Goal: Transaction & Acquisition: Purchase product/service

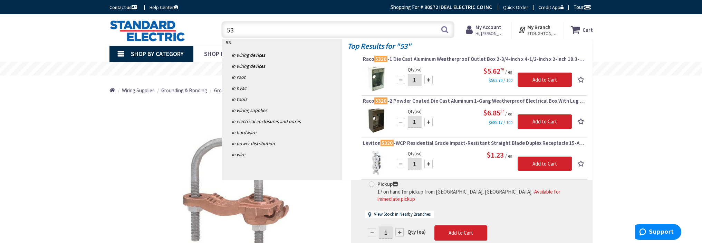
type input "5"
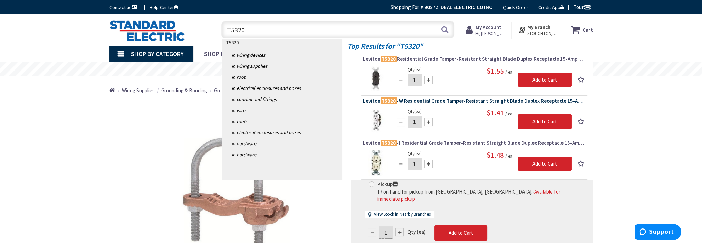
type input "T5320"
click at [422, 99] on span "Leviton T5320 -W Residential Grade Tamper-Resistant Straight Blade Duplex Recep…" at bounding box center [474, 100] width 223 height 7
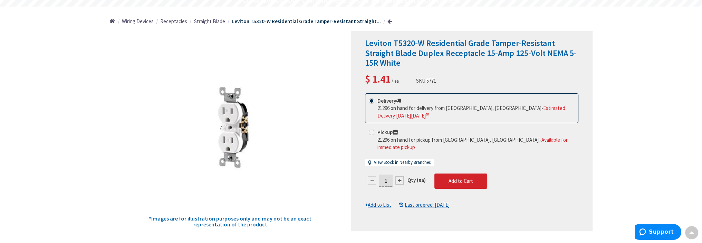
click at [387, 174] on input "1" at bounding box center [386, 180] width 14 height 12
type input "40"
click at [457, 171] on form "This product is Discontinued Delivery 21296 on hand for delivery from Stoughton…" at bounding box center [471, 150] width 213 height 115
click at [458, 177] on span "Add to Cart" at bounding box center [460, 180] width 25 height 7
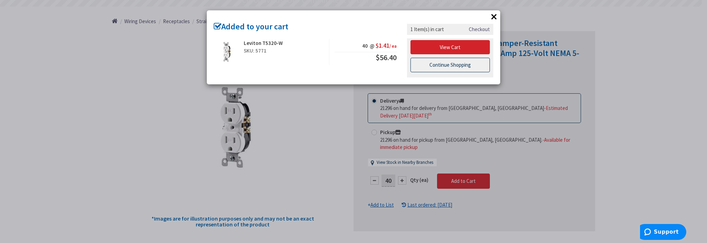
click at [439, 68] on link "Continue Shopping" at bounding box center [449, 65] width 79 height 14
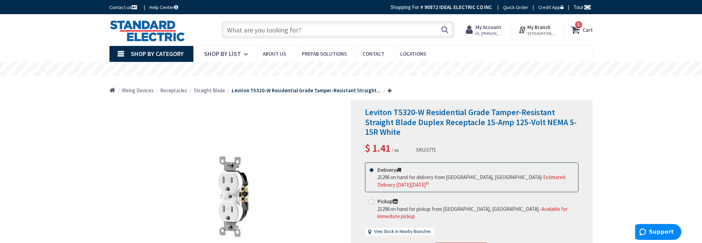
click at [244, 31] on input "text" at bounding box center [337, 29] width 233 height 17
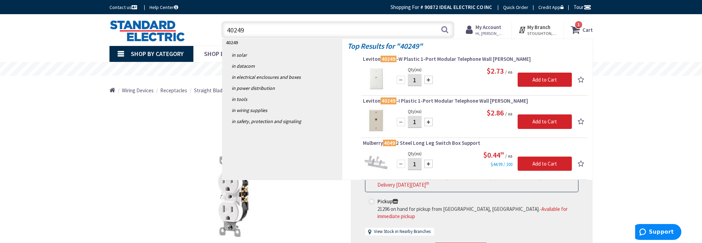
type input "40249"
click at [417, 80] on input "1" at bounding box center [415, 80] width 14 height 12
type input "10"
click at [537, 80] on input "Add to Cart" at bounding box center [544, 79] width 54 height 14
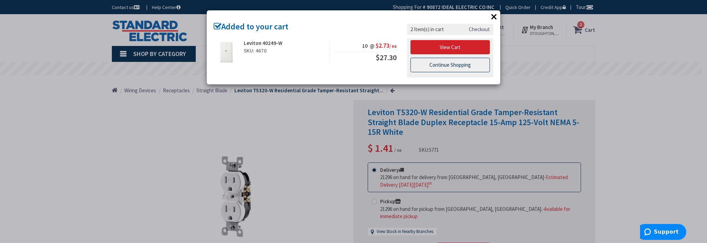
click at [448, 62] on link "Continue Shopping" at bounding box center [449, 65] width 79 height 14
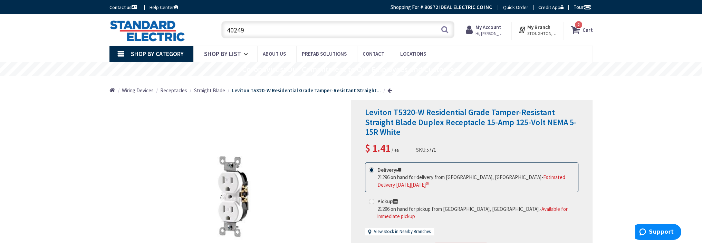
click at [245, 33] on input "40249" at bounding box center [337, 29] width 233 height 17
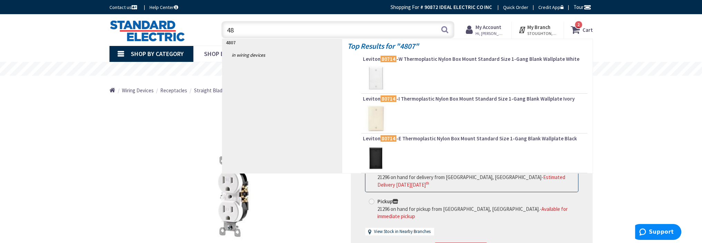
type input "4"
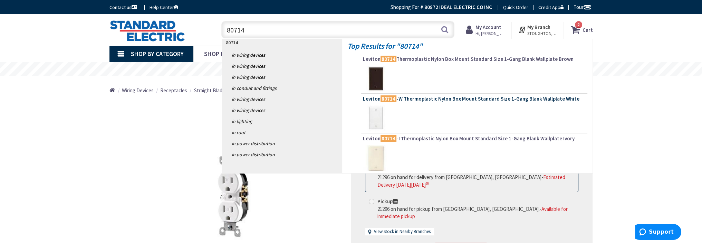
type input "80714"
click at [413, 97] on span "Leviton 80714 -W Thermoplastic Nylon Box Mount Standard Size 1-Gang Blank Wallp…" at bounding box center [474, 98] width 223 height 7
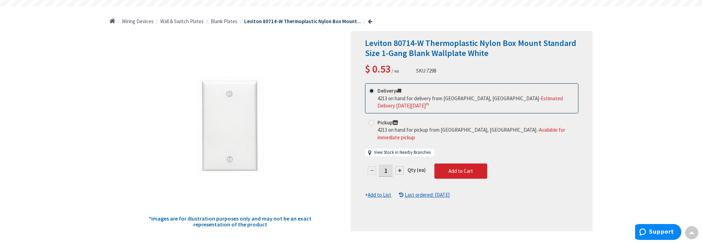
click at [390, 167] on input "1" at bounding box center [386, 170] width 14 height 12
type input "20"
click at [458, 163] on form "This product is Discontinued Delivery 4213 on hand for delivery from Stoughton,…" at bounding box center [471, 140] width 213 height 115
click at [458, 167] on span "Add to Cart" at bounding box center [460, 170] width 25 height 7
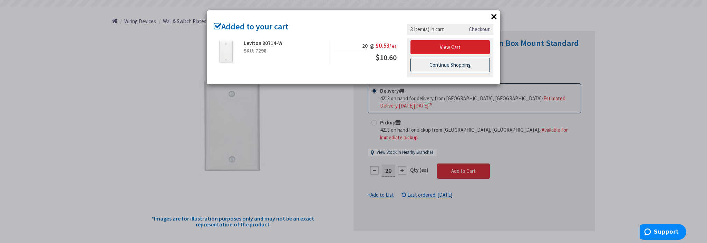
click at [449, 62] on link "Continue Shopping" at bounding box center [449, 65] width 79 height 14
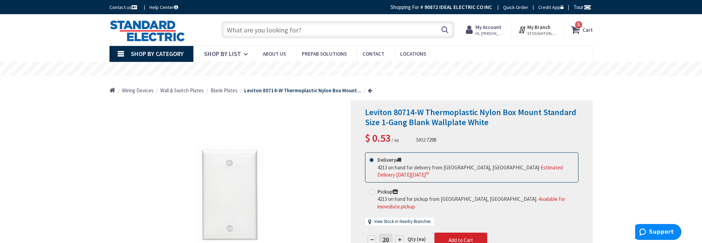
click at [295, 30] on input "text" at bounding box center [337, 29] width 233 height 17
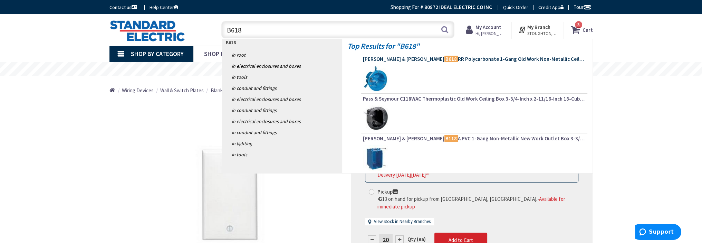
type input "B618"
click at [427, 58] on span "Thomas & Betts B618 RR Polycarbonate 1-Gang Old Work Non-Metallic Ceiling Box 4…" at bounding box center [474, 59] width 223 height 7
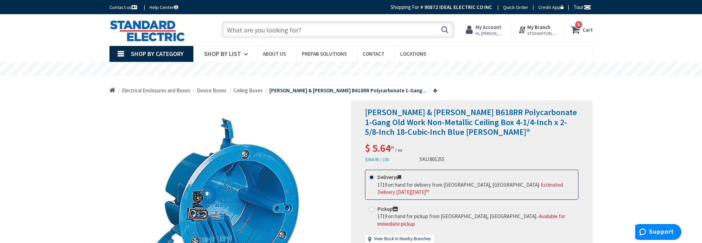
click at [273, 34] on input "text" at bounding box center [337, 29] width 233 height 17
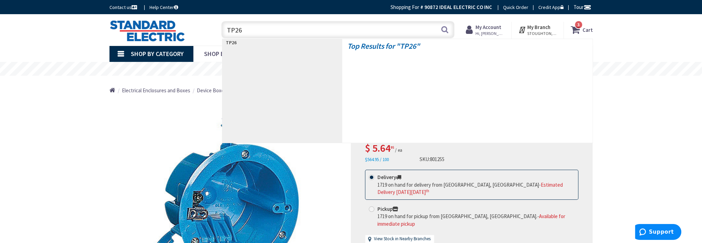
type input "TP269"
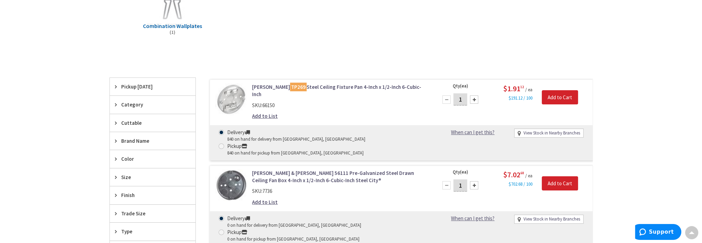
scroll to position [207, 0]
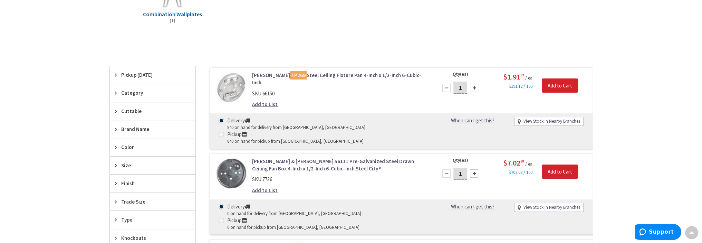
click at [464, 85] on input "1" at bounding box center [460, 87] width 14 height 12
type input "10"
click at [567, 80] on input "Add to Cart" at bounding box center [560, 85] width 36 height 14
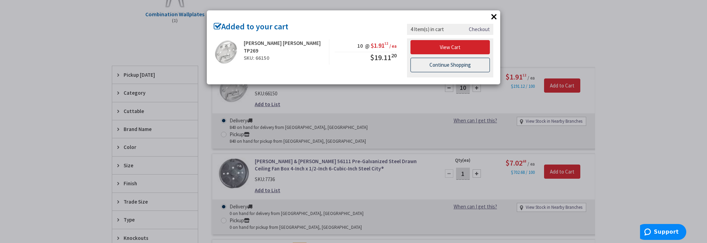
click at [446, 64] on link "Continue Shopping" at bounding box center [449, 65] width 79 height 14
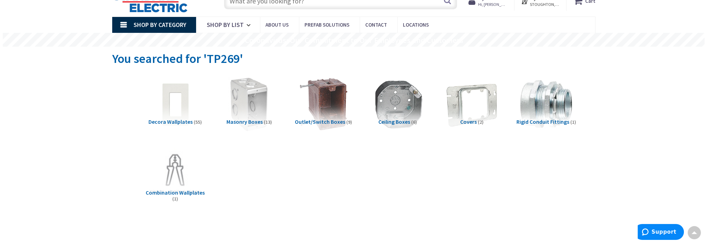
scroll to position [0, 0]
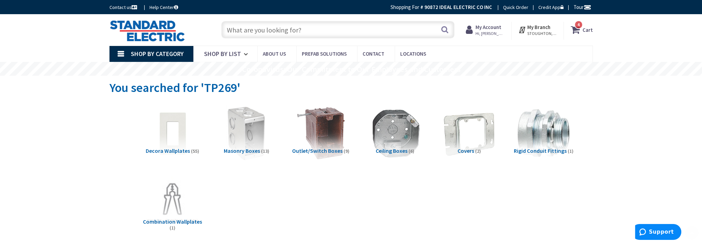
click at [264, 34] on input "text" at bounding box center [337, 29] width 233 height 17
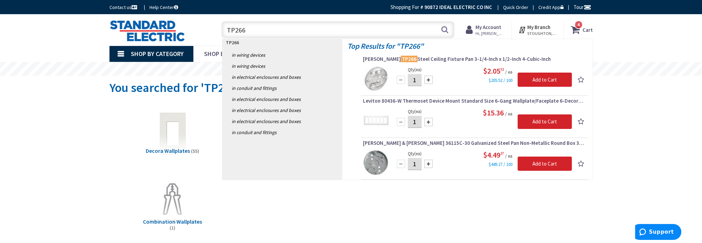
type input "TP266"
drag, startPoint x: 417, startPoint y: 82, endPoint x: 427, endPoint y: 92, distance: 14.2
click at [417, 81] on input "1" at bounding box center [415, 80] width 14 height 12
type input "10"
click at [537, 82] on input "Add to Cart" at bounding box center [544, 79] width 54 height 14
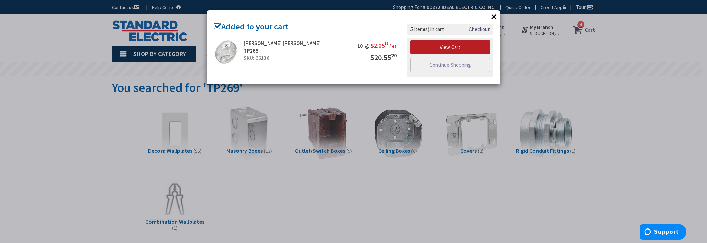
click at [449, 44] on link "View Cart" at bounding box center [449, 47] width 79 height 14
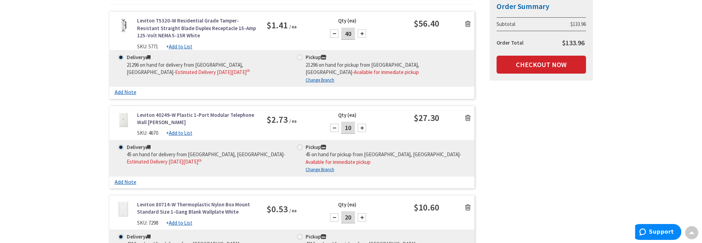
click at [349, 33] on input "40" at bounding box center [348, 34] width 14 height 12
type input "30"
click at [392, 50] on div "Delivery 21296 on hand for delivery from [GEOGRAPHIC_DATA], [GEOGRAPHIC_DATA] -…" at bounding box center [291, 68] width 365 height 37
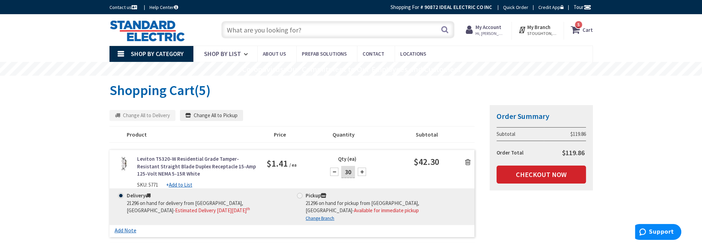
click at [287, 22] on input "text" at bounding box center [337, 29] width 233 height 17
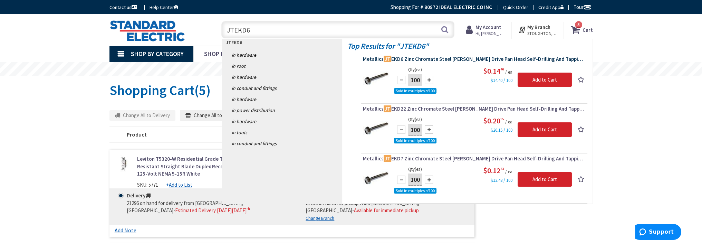
type input "JTEKD6"
click at [434, 59] on span "Metallics JT EKD6 Zinc Chromate Steel [PERSON_NAME] Drive Pan Head Self-Drillin…" at bounding box center [474, 59] width 223 height 7
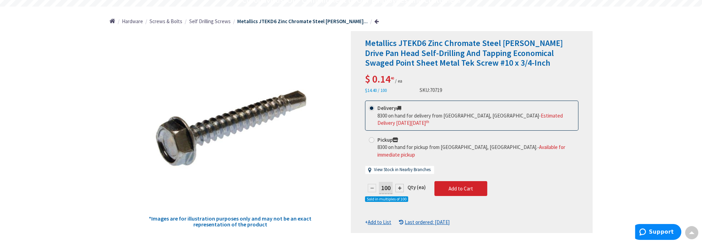
drag, startPoint x: 383, startPoint y: 180, endPoint x: 387, endPoint y: 186, distance: 6.5
click at [384, 182] on input "100" at bounding box center [386, 188] width 14 height 12
type input "300"
click at [457, 181] on form "This product is Discontinued Delivery 8300 on hand for delivery from Stoughton,…" at bounding box center [471, 162] width 213 height 125
click at [457, 180] on div at bounding box center [471, 131] width 241 height 201
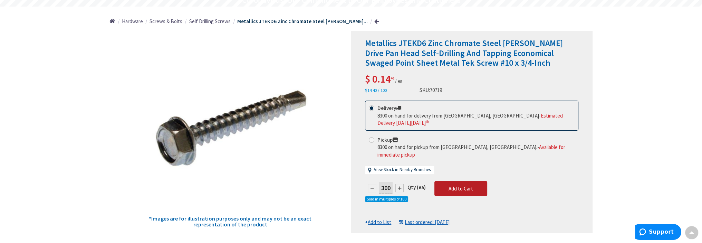
click at [457, 185] on span "Add to Cart" at bounding box center [460, 188] width 25 height 7
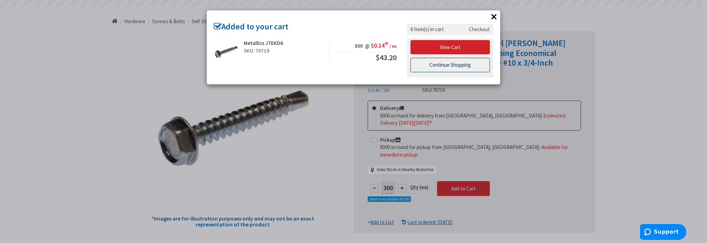
click at [448, 63] on link "Continue Shopping" at bounding box center [449, 65] width 79 height 14
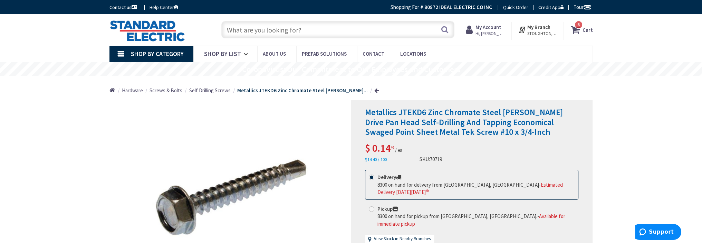
click at [264, 30] on input "text" at bounding box center [337, 29] width 233 height 17
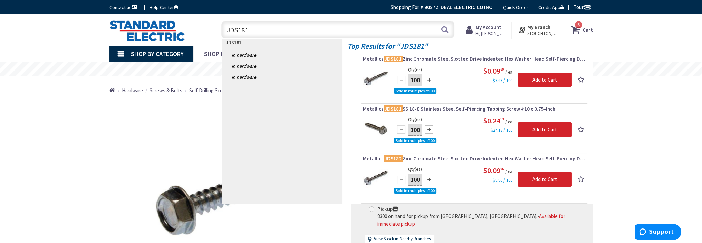
type input "JDS181"
drag, startPoint x: 413, startPoint y: 80, endPoint x: 415, endPoint y: 85, distance: 5.3
click at [413, 80] on input "100" at bounding box center [415, 80] width 14 height 12
type input "300"
click at [558, 78] on input "Add to Cart" at bounding box center [544, 79] width 54 height 14
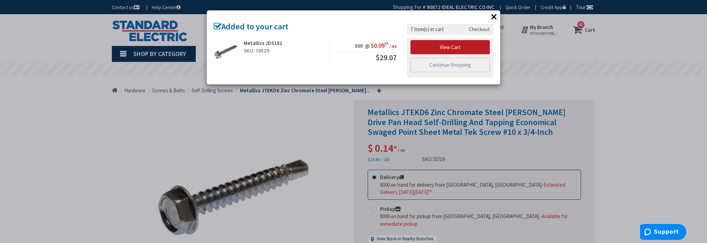
click at [446, 47] on link "View Cart" at bounding box center [449, 47] width 79 height 14
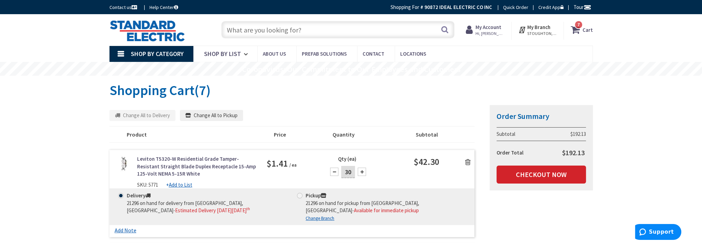
click at [301, 28] on input "text" at bounding box center [337, 29] width 233 height 17
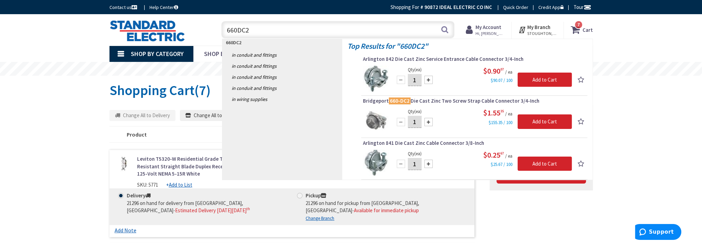
type input "660DC2"
click at [419, 81] on input "1" at bounding box center [415, 80] width 14 height 12
type input "10"
click at [543, 80] on input "Add to Cart" at bounding box center [544, 79] width 54 height 14
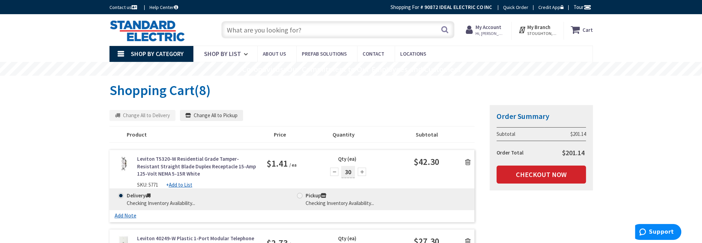
click at [236, 31] on input "text" at bounding box center [337, 29] width 233 height 17
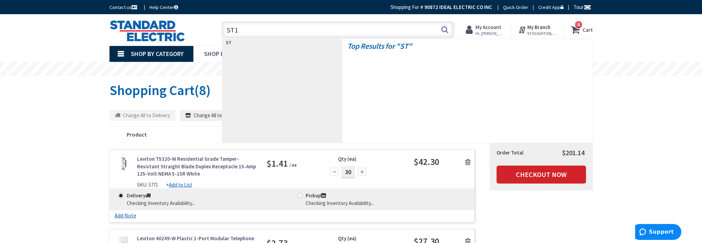
type input "ST11"
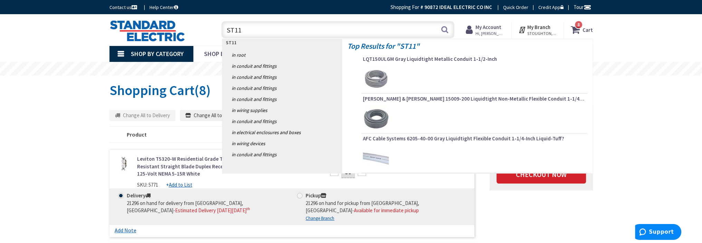
drag, startPoint x: 196, startPoint y: 22, endPoint x: 203, endPoint y: 26, distance: 7.3
click at [197, 22] on div "Toggle Nav ST11 ST11 Search 8 8 8 items Cart My Cart 8 8" at bounding box center [351, 29] width 494 height 23
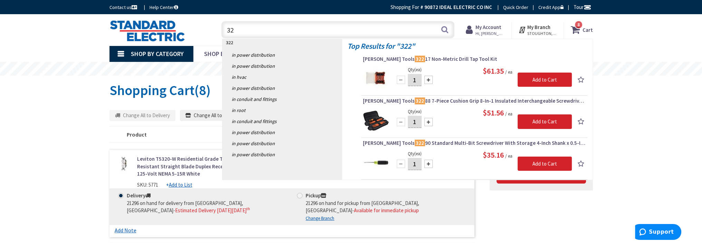
type input "3"
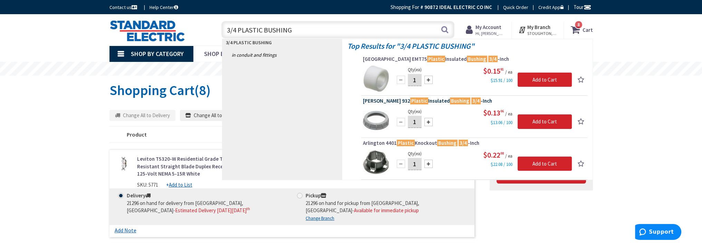
type input "3/4 PLASTIC BUSHING"
click at [427, 99] on span "Crouse-Hinds 932 Plastic Insulated Bushing 3/4 -Inch" at bounding box center [474, 100] width 223 height 7
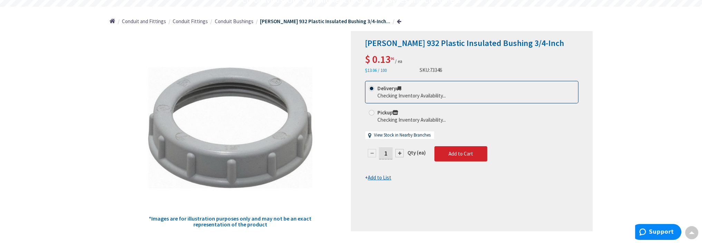
click at [388, 154] on input "1" at bounding box center [386, 153] width 14 height 12
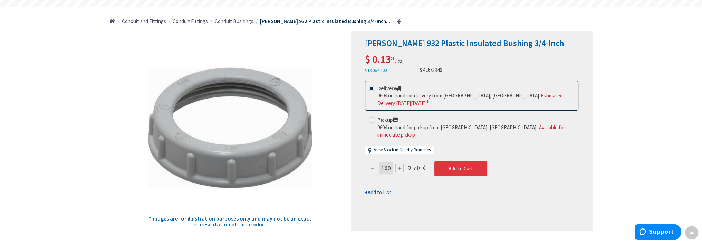
type input "100"
click at [444, 159] on form "This product is Discontinued Delivery 9604 on hand for delivery from Stoughton,…" at bounding box center [471, 138] width 213 height 115
click at [458, 160] on div at bounding box center [471, 130] width 241 height 199
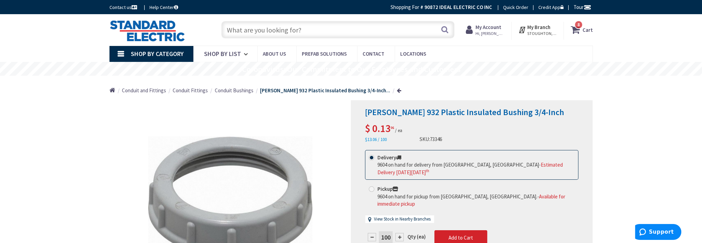
click at [579, 29] on icon at bounding box center [576, 29] width 12 height 12
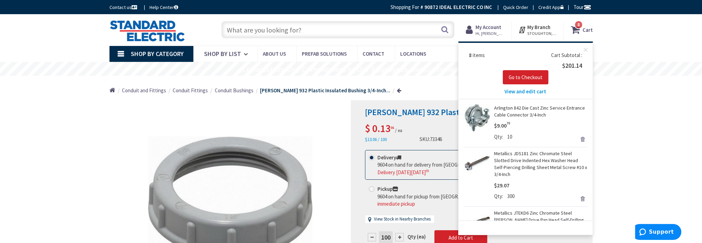
click at [523, 89] on span "View and edit cart" at bounding box center [525, 91] width 42 height 7
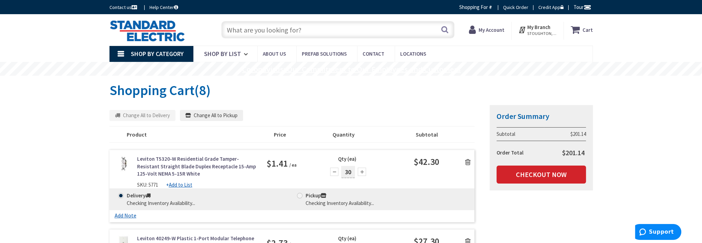
click at [256, 20] on div "Search" at bounding box center [336, 29] width 236 height 22
drag, startPoint x: 255, startPoint y: 36, endPoint x: 257, endPoint y: 40, distance: 4.4
click at [255, 36] on input "text" at bounding box center [337, 29] width 233 height 17
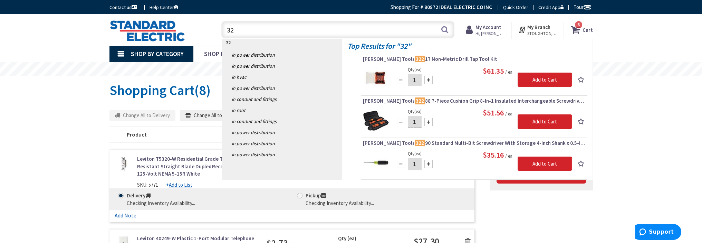
type input "3"
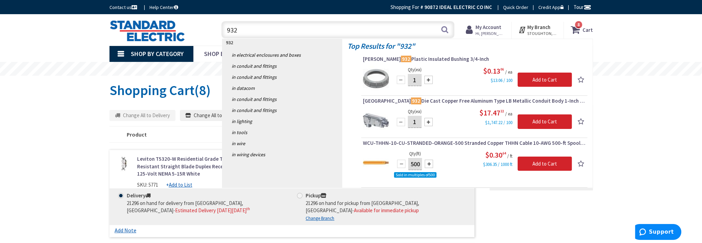
type input "932"
click at [417, 79] on input "1" at bounding box center [415, 80] width 14 height 12
type input "100"
click at [550, 83] on input "Add to Cart" at bounding box center [544, 79] width 54 height 14
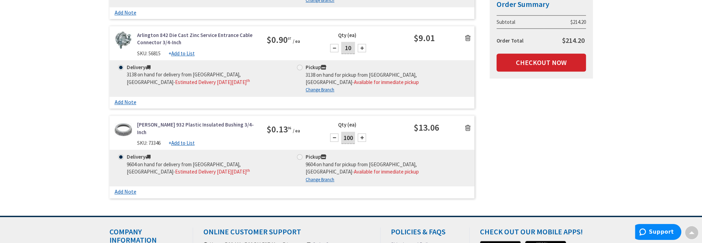
scroll to position [792, 0]
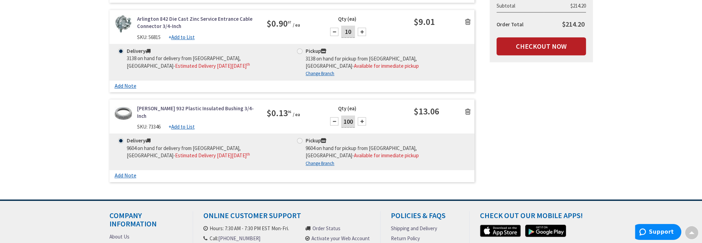
click at [537, 41] on link "Checkout Now" at bounding box center [540, 46] width 89 height 18
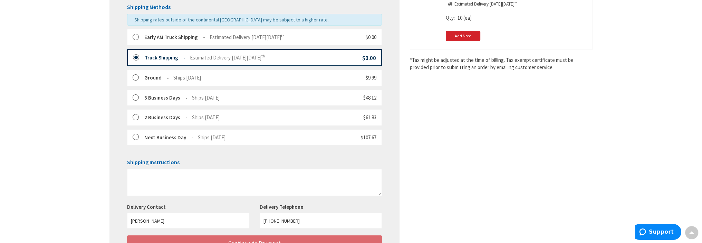
scroll to position [233, 0]
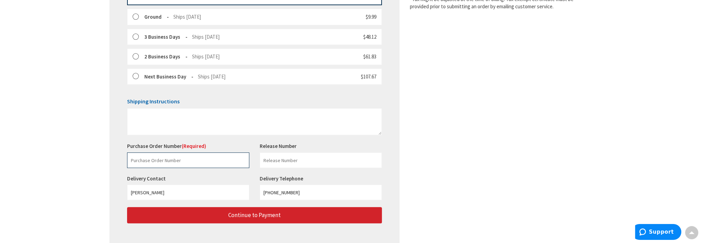
click at [152, 161] on input "text" at bounding box center [188, 160] width 122 height 16
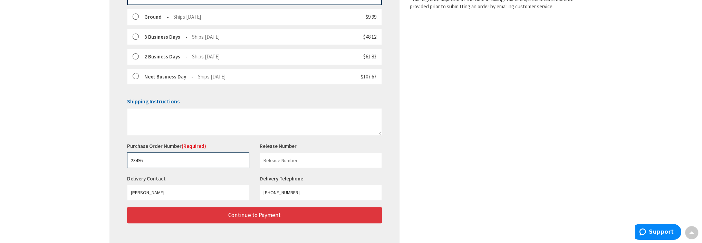
type input "23495"
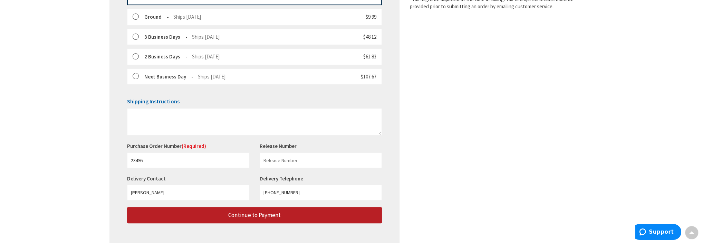
click at [261, 214] on span "Continue to Payment" at bounding box center [254, 215] width 52 height 8
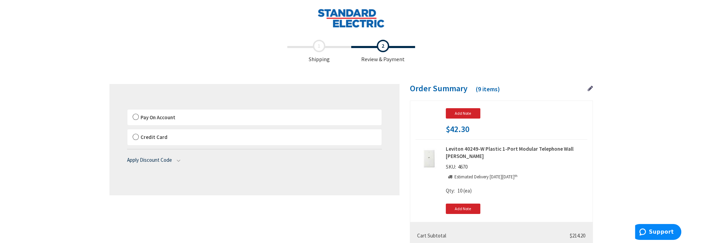
click at [136, 115] on label "Pay On Account" at bounding box center [254, 117] width 254 height 16
click at [136, 116] on label "Pay On Account" at bounding box center [254, 117] width 254 height 16
click at [127, 111] on input "Pay On Account" at bounding box center [127, 111] width 0 height 0
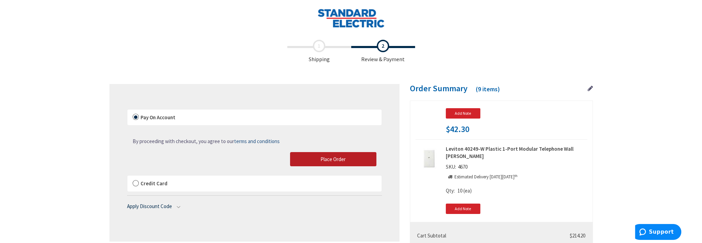
click at [348, 158] on button "Place Order" at bounding box center [333, 159] width 86 height 14
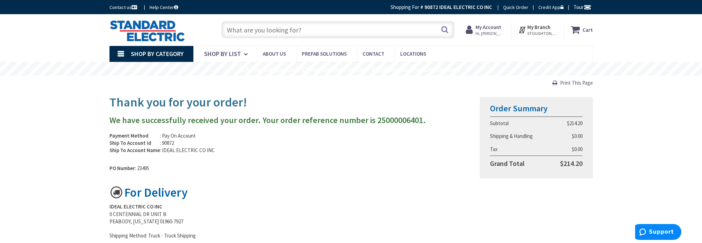
click at [489, 27] on strong "My Account" at bounding box center [488, 27] width 26 height 7
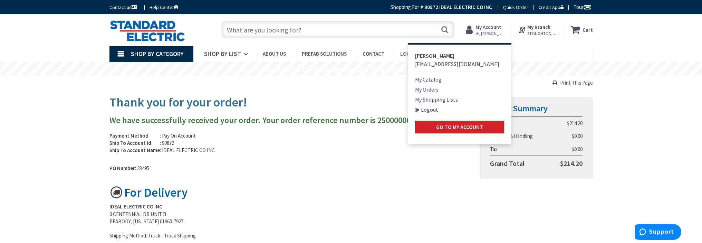
click at [424, 83] on link "My Catalog" at bounding box center [428, 79] width 27 height 8
